Goal: Task Accomplishment & Management: Use online tool/utility

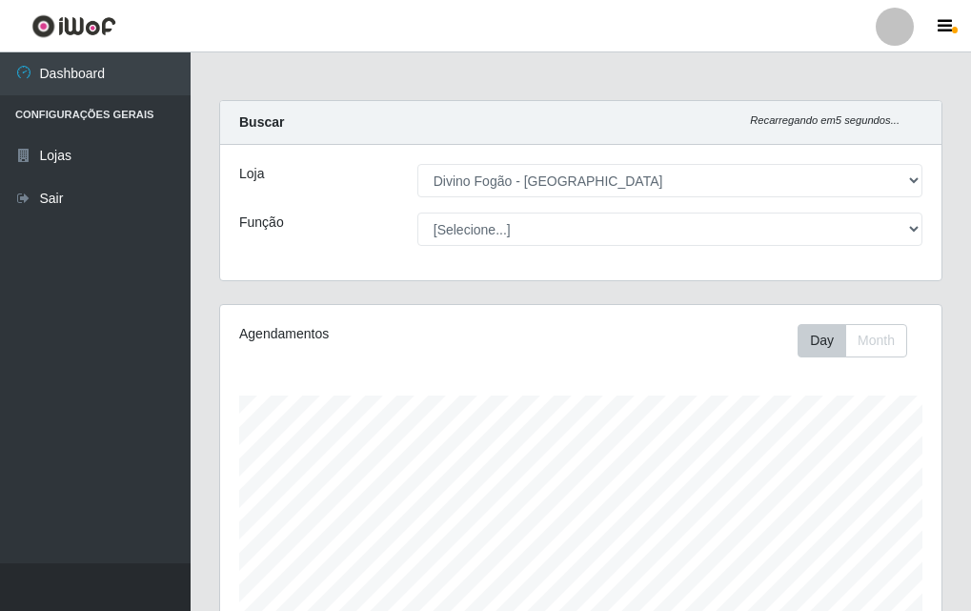
select select "499"
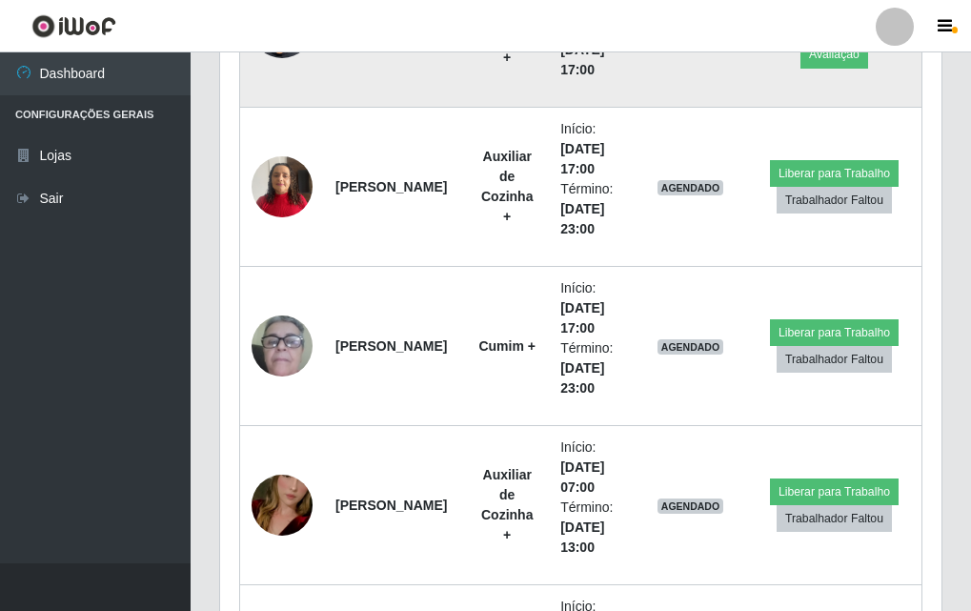
scroll to position [696, 0]
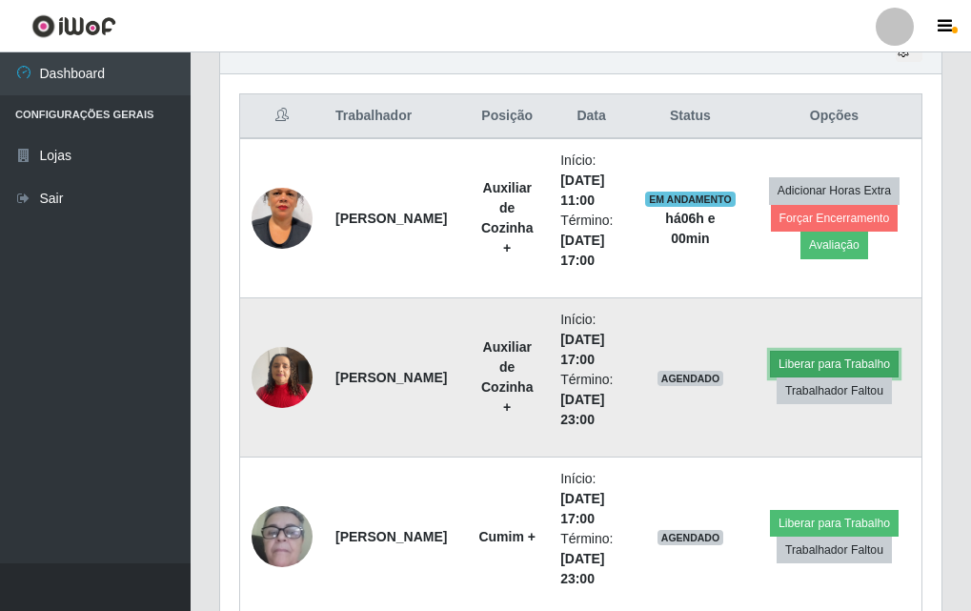
click at [875, 354] on button "Liberar para Trabalho" at bounding box center [834, 364] width 129 height 27
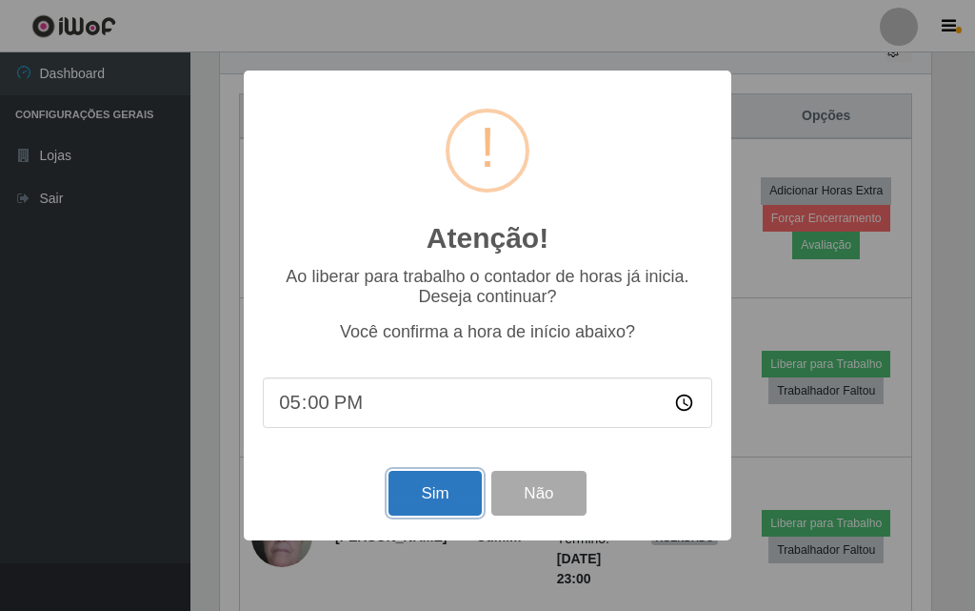
click at [448, 492] on button "Sim" at bounding box center [435, 493] width 92 height 45
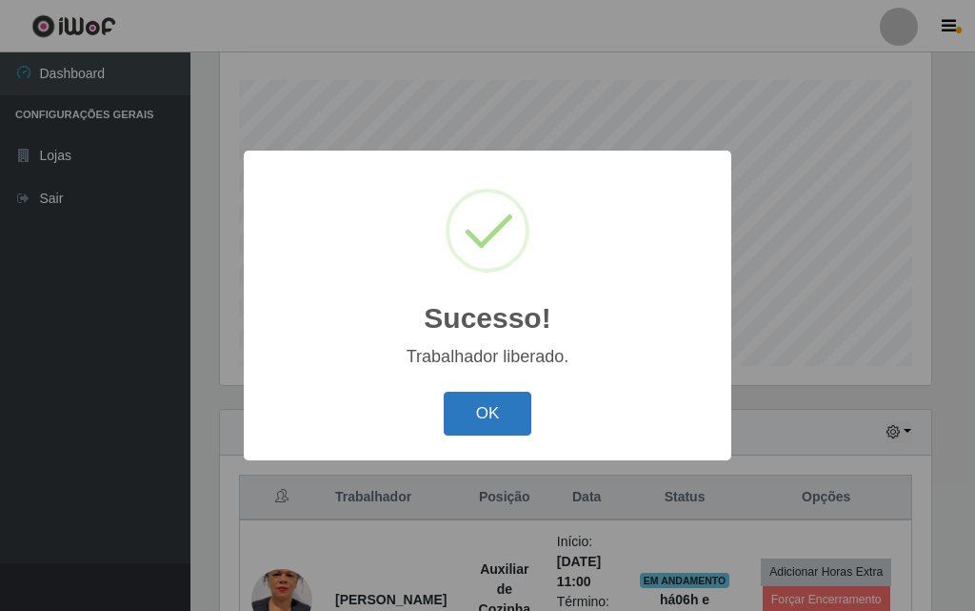
click at [488, 407] on button "OK" at bounding box center [488, 414] width 89 height 45
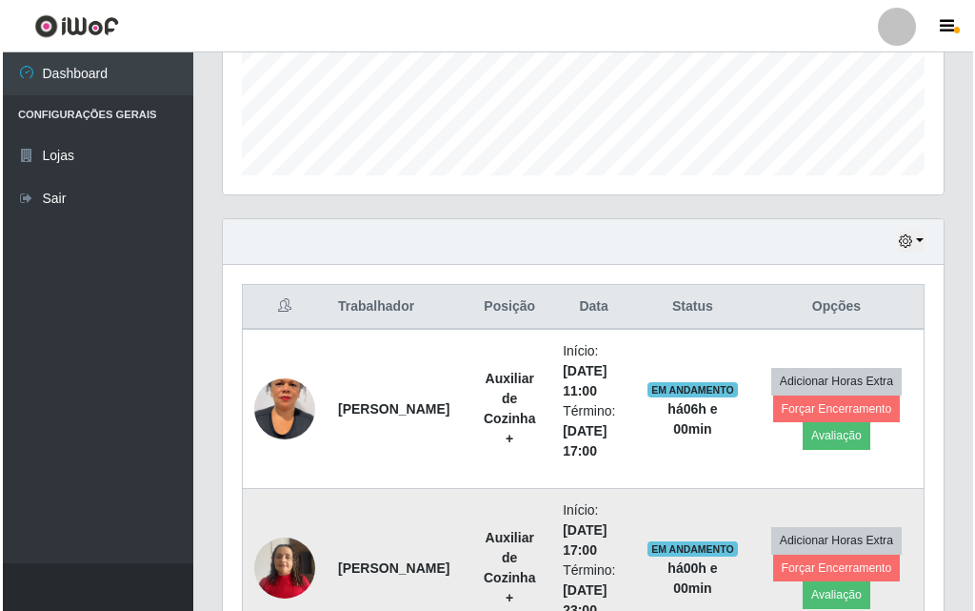
scroll to position [696, 0]
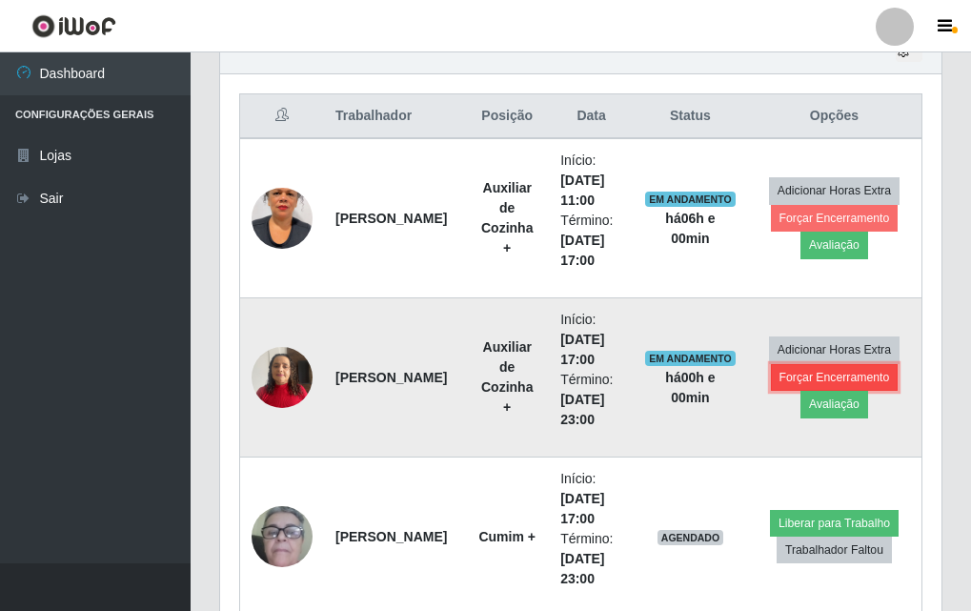
click at [833, 369] on button "Forçar Encerramento" at bounding box center [835, 377] width 128 height 27
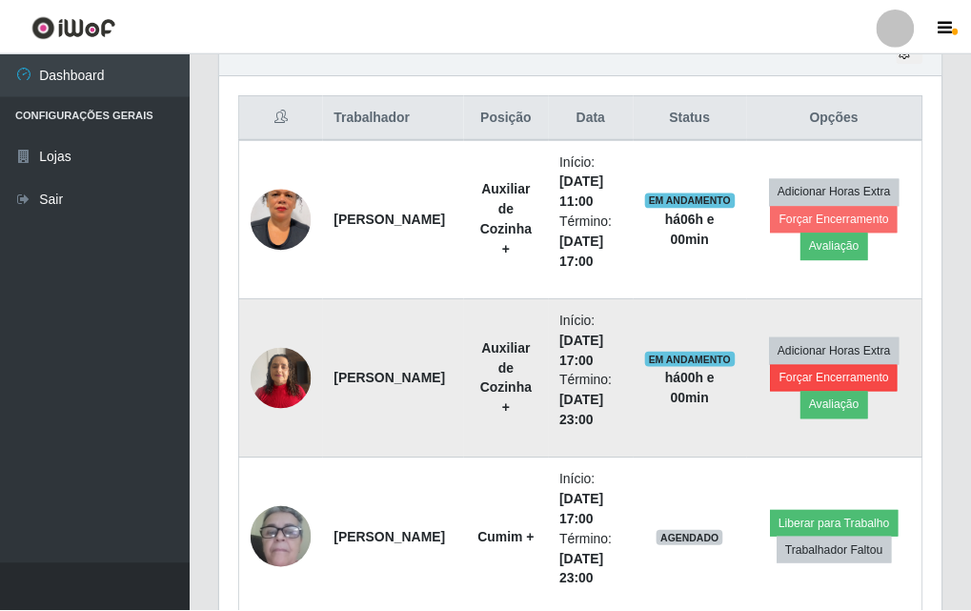
scroll to position [395, 712]
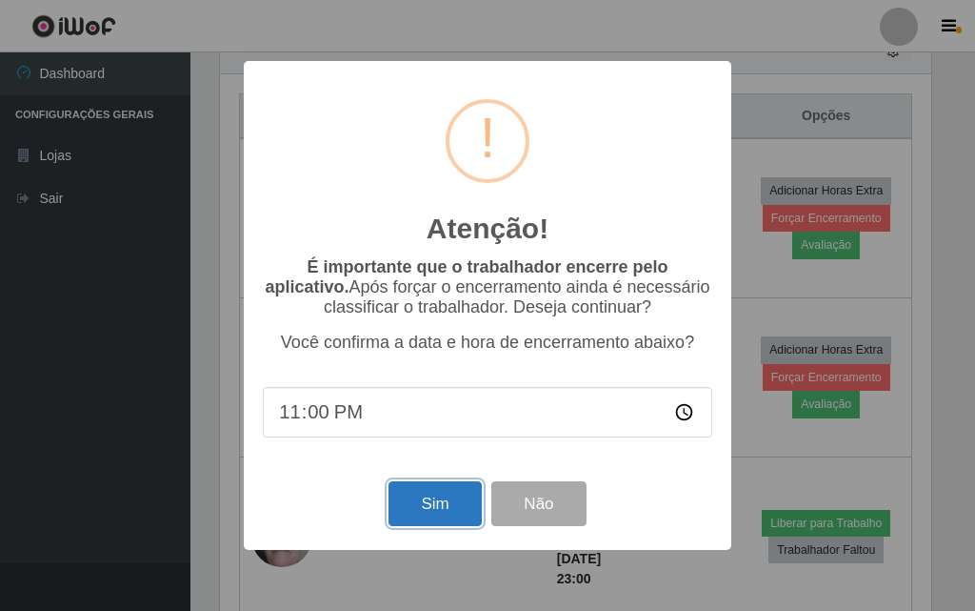
click at [397, 526] on button "Sim" at bounding box center [435, 503] width 92 height 45
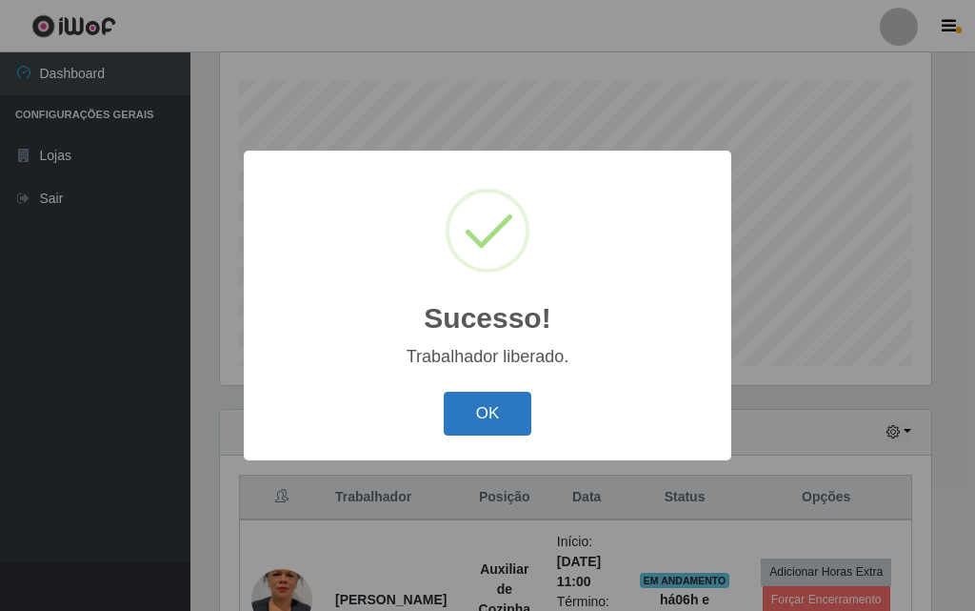
click at [490, 402] on button "OK" at bounding box center [488, 414] width 89 height 45
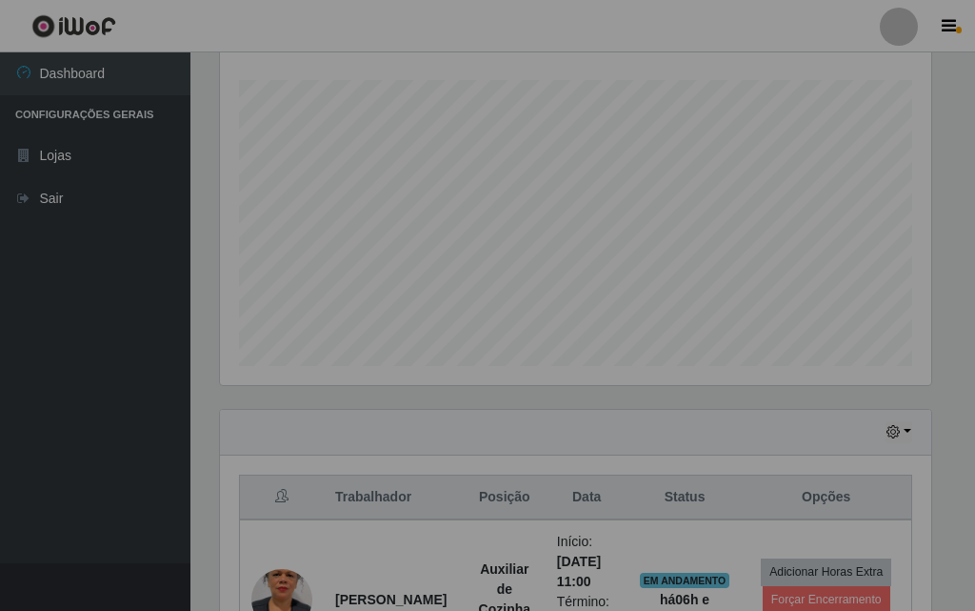
scroll to position [395, 721]
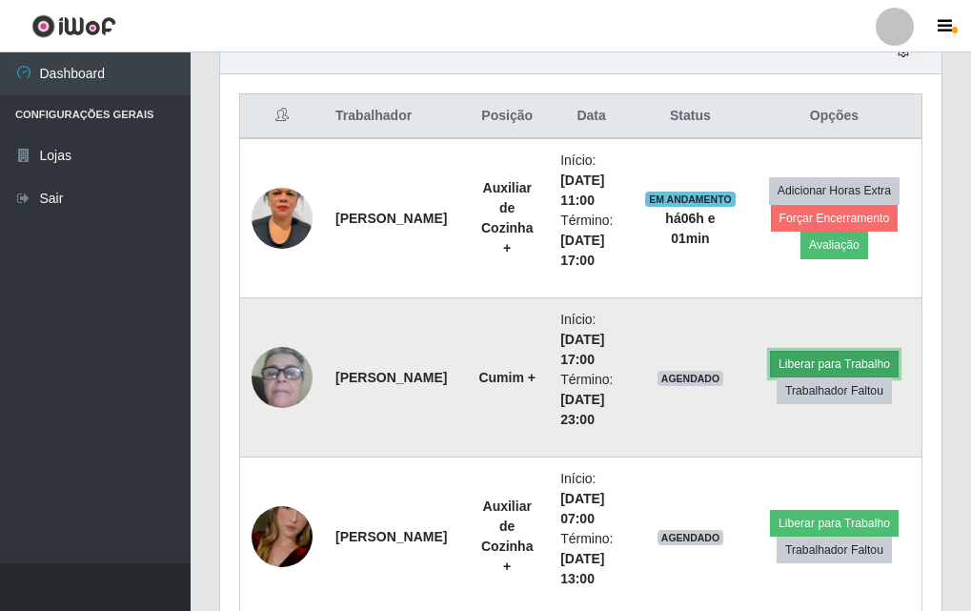
click at [822, 354] on button "Liberar para Trabalho" at bounding box center [834, 364] width 129 height 27
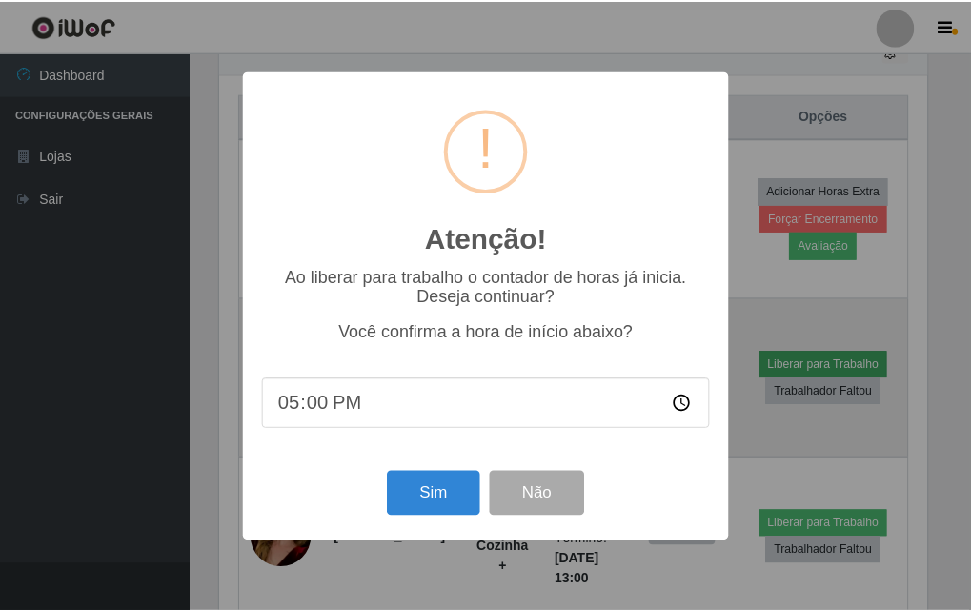
scroll to position [395, 712]
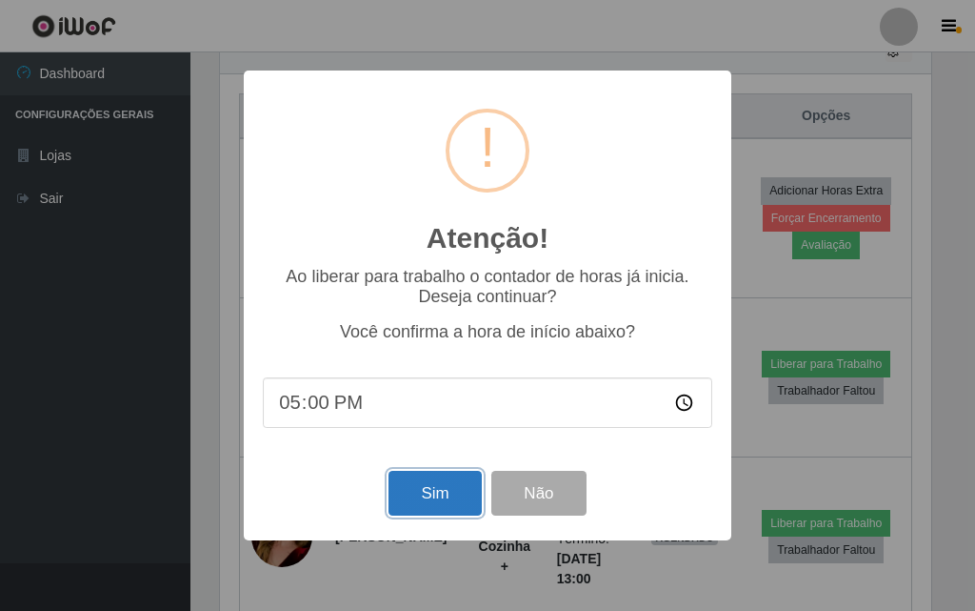
click at [394, 497] on button "Sim" at bounding box center [435, 493] width 92 height 45
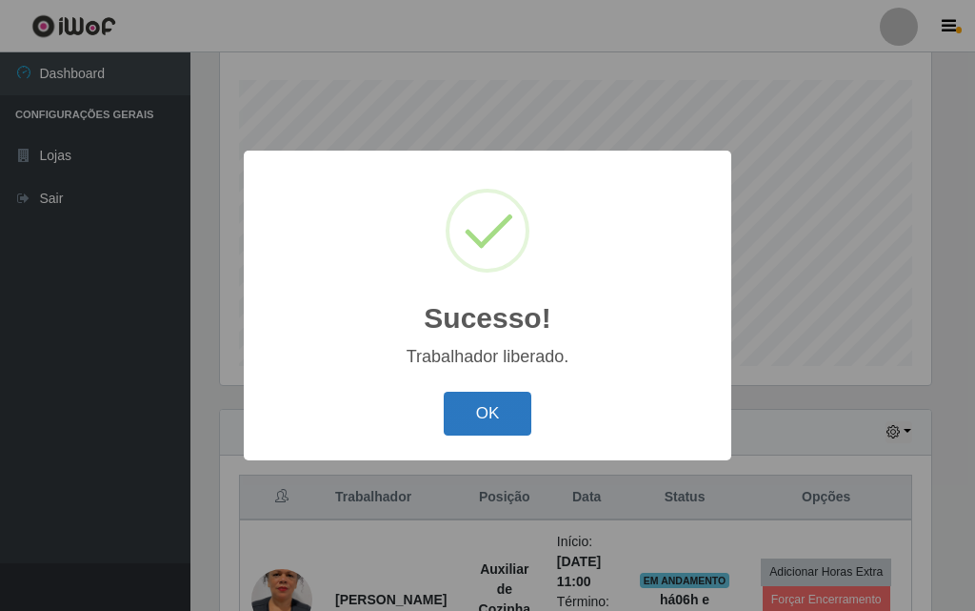
click at [507, 414] on button "OK" at bounding box center [488, 414] width 89 height 45
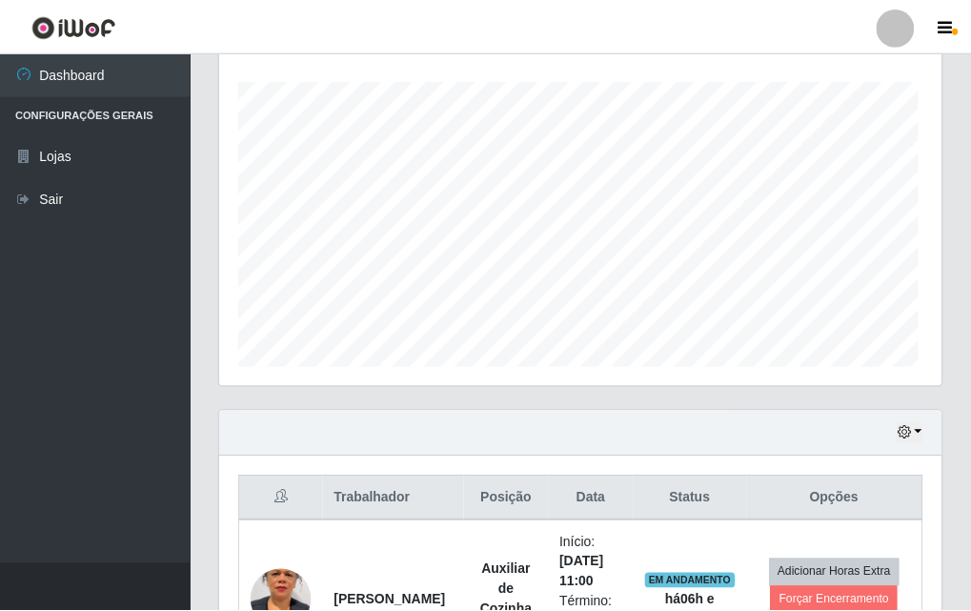
scroll to position [0, 0]
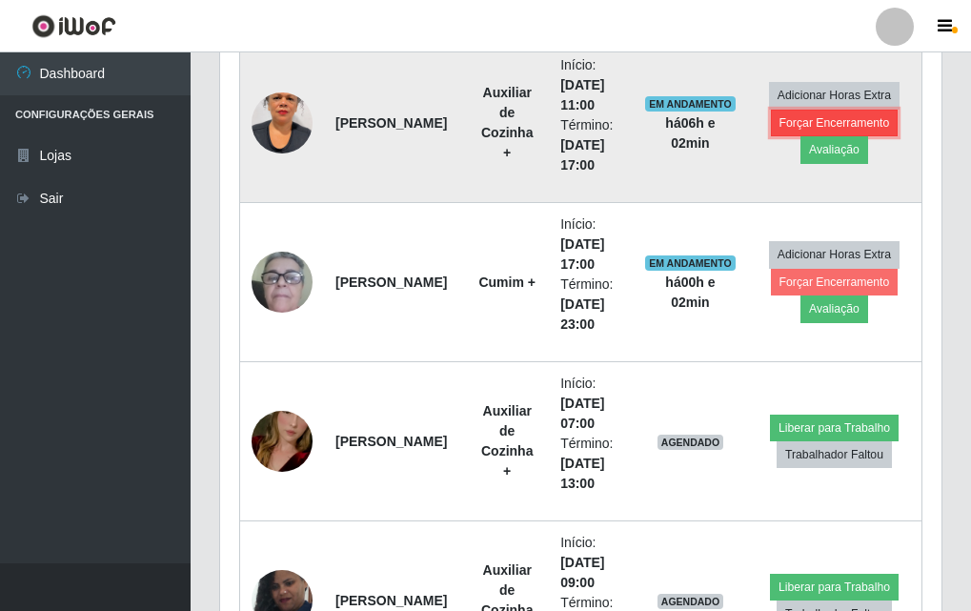
click at [797, 118] on button "Forçar Encerramento" at bounding box center [835, 123] width 128 height 27
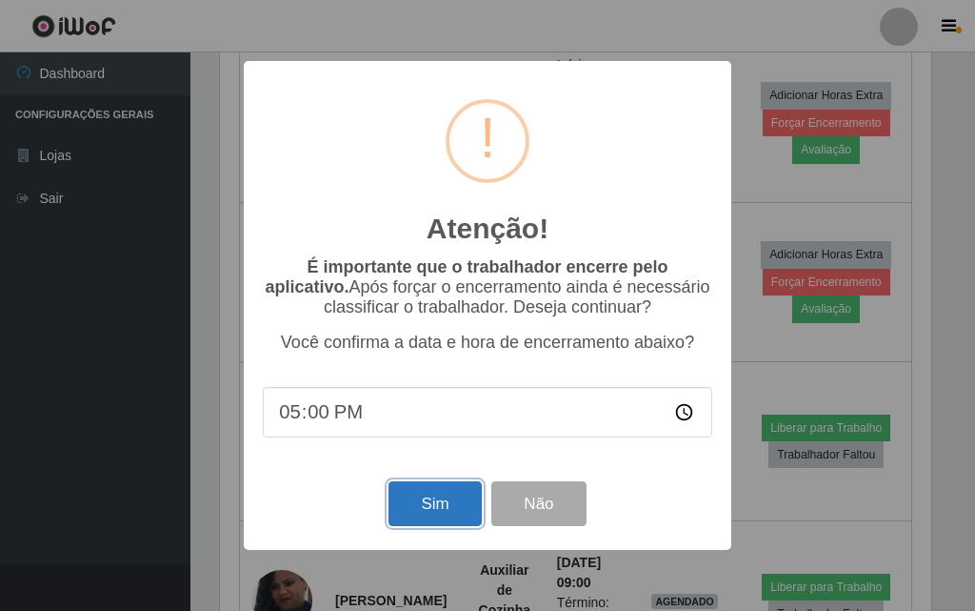
click at [464, 515] on button "Sim" at bounding box center [435, 503] width 92 height 45
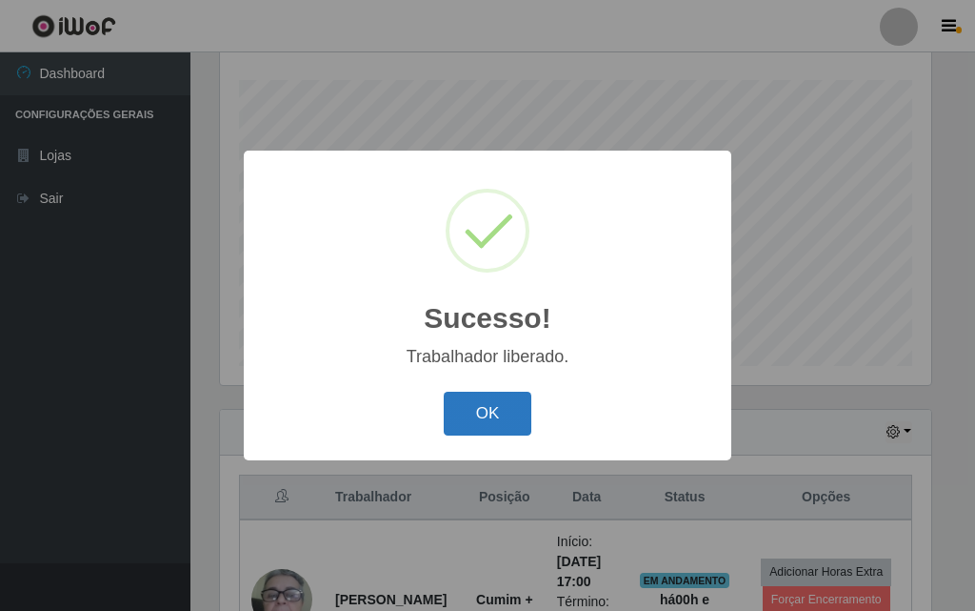
click at [503, 396] on button "OK" at bounding box center [488, 414] width 89 height 45
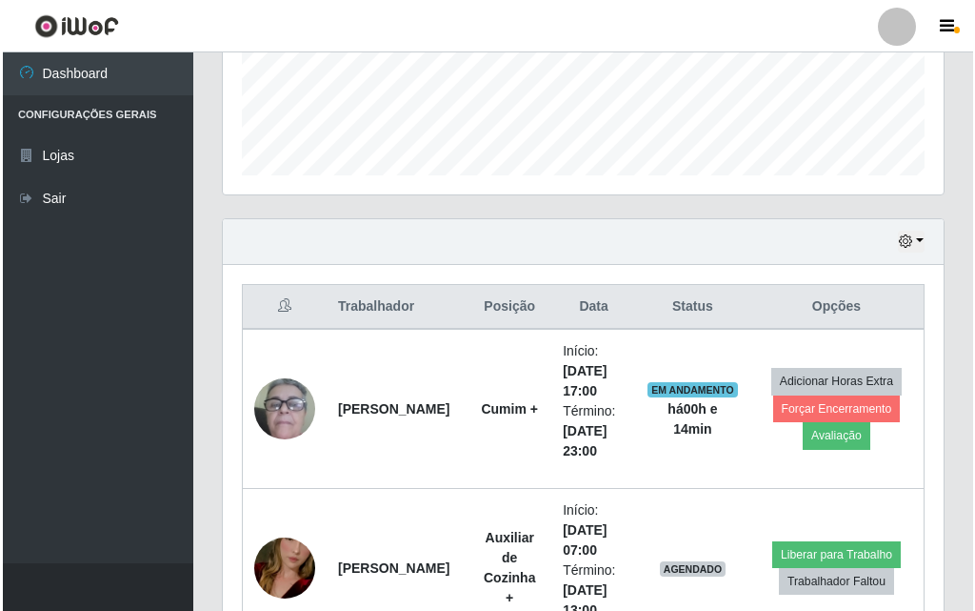
scroll to position [696, 0]
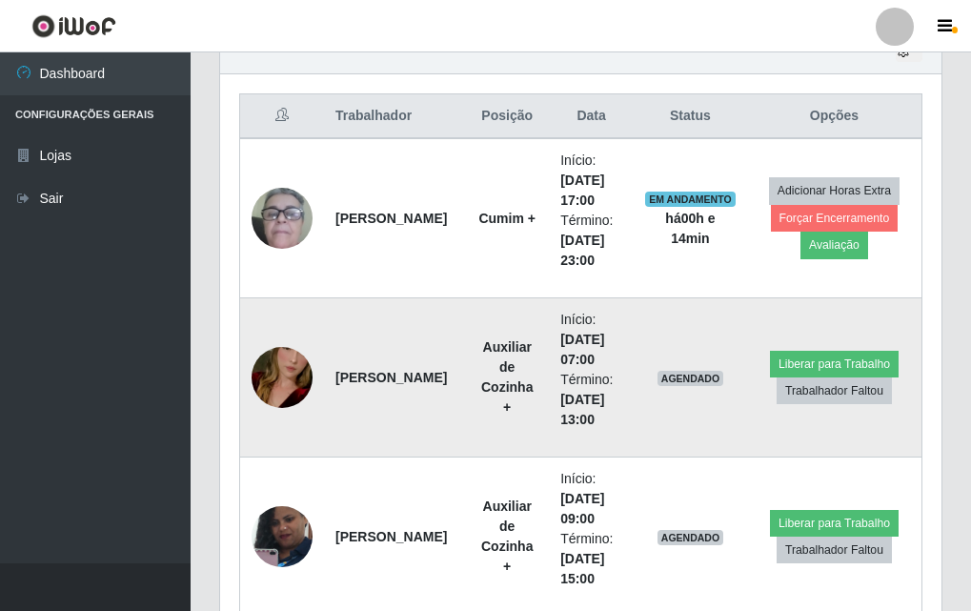
click at [261, 396] on img at bounding box center [281, 377] width 61 height 109
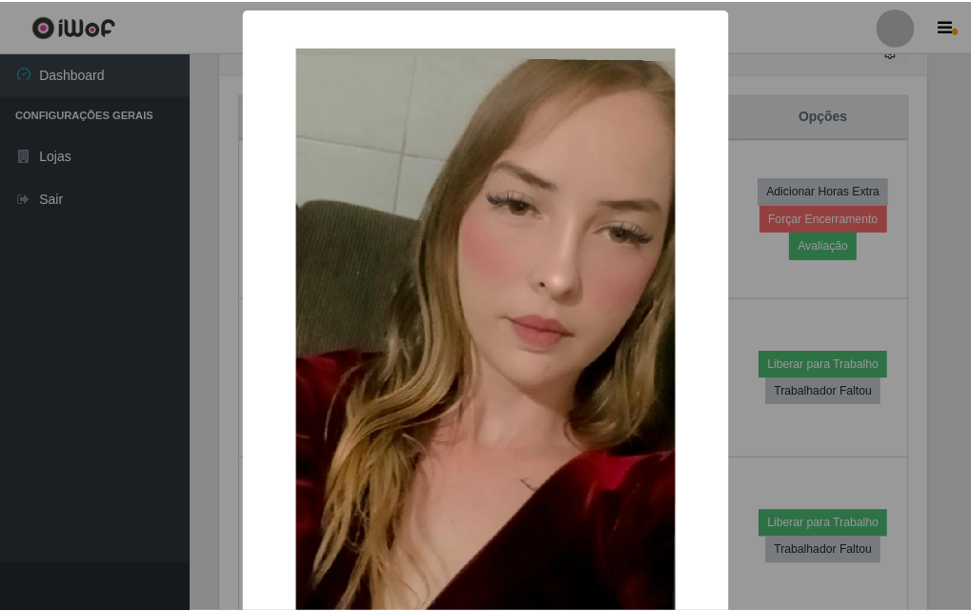
scroll to position [395, 712]
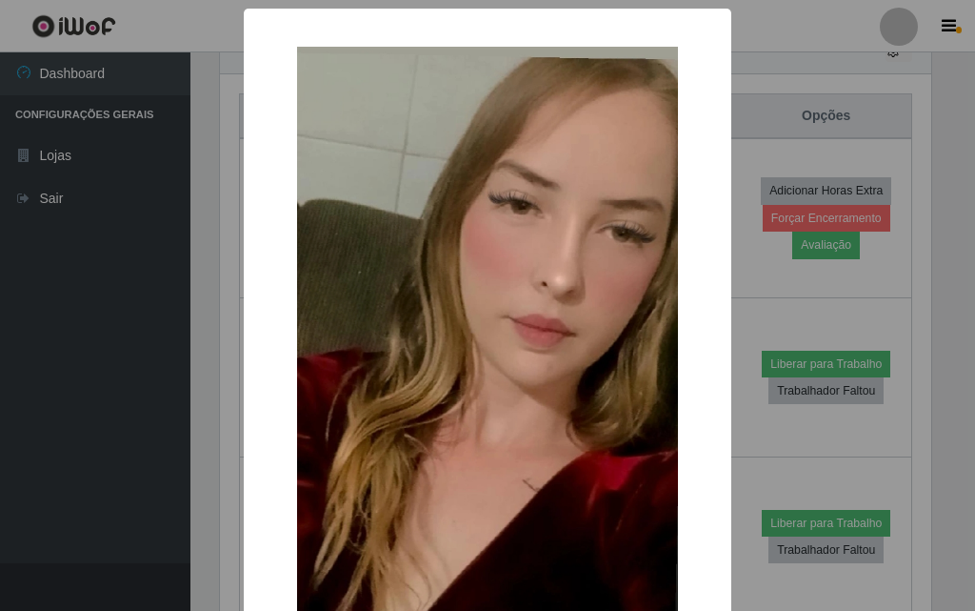
click at [800, 214] on div "× OK Cancel" at bounding box center [487, 305] width 975 height 611
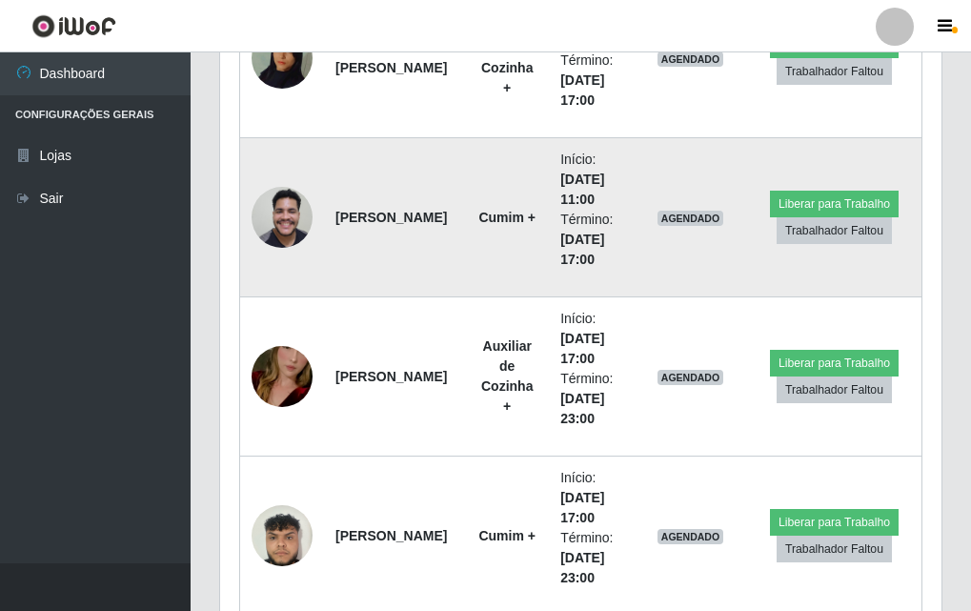
scroll to position [1238, 0]
